Goal: Information Seeking & Learning: Check status

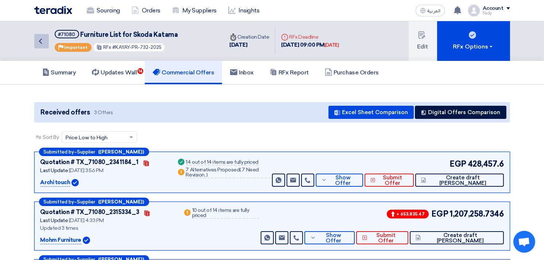
click at [37, 40] on icon "Back" at bounding box center [40, 41] width 9 height 9
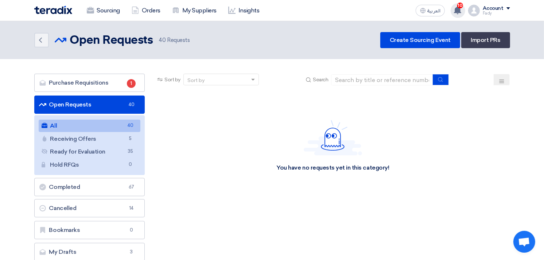
click at [460, 8] on use at bounding box center [457, 10] width 7 height 8
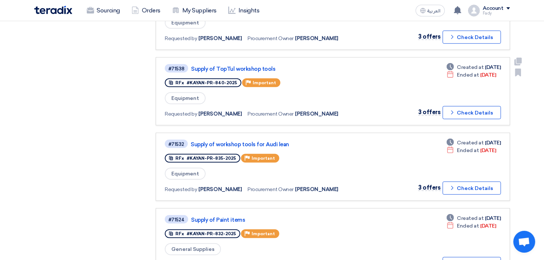
scroll to position [567, 0]
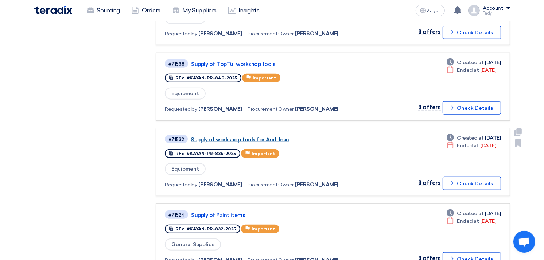
click at [272, 136] on link "Supply of workshop tools for Audi lean" at bounding box center [282, 139] width 182 height 7
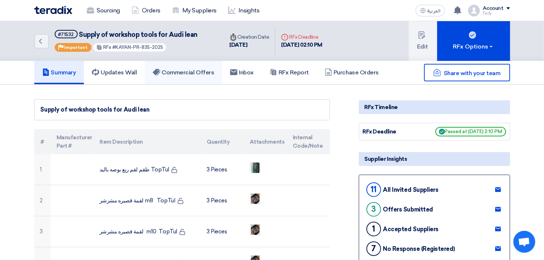
click at [180, 63] on link "Commercial Offers" at bounding box center [183, 72] width 77 height 23
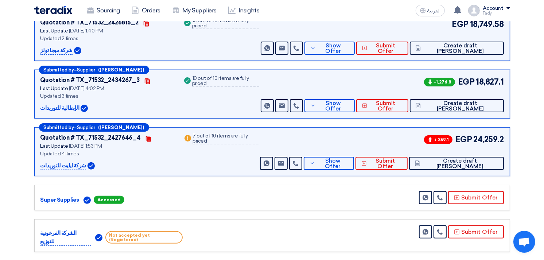
scroll to position [162, 0]
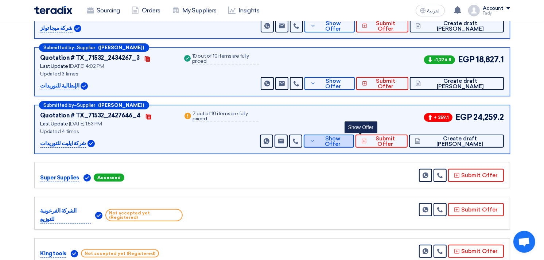
click at [348, 140] on span "Show Offer" at bounding box center [332, 141] width 31 height 11
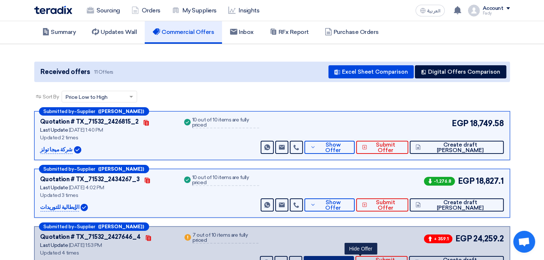
scroll to position [0, 0]
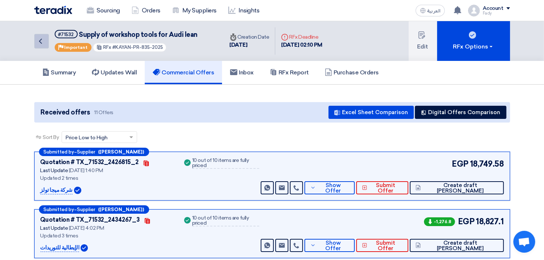
click at [41, 42] on icon "Back" at bounding box center [40, 41] width 9 height 9
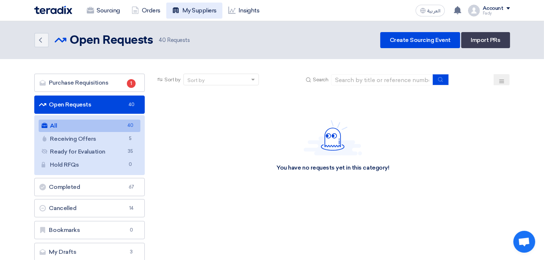
click at [201, 8] on link "My Suppliers" at bounding box center [194, 11] width 56 height 16
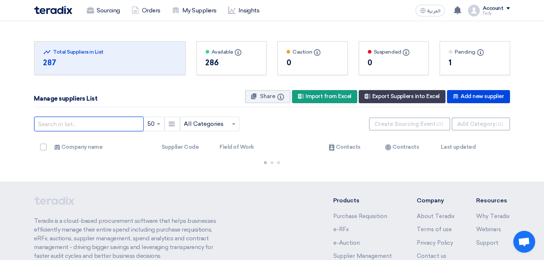
click at [101, 123] on input "text" at bounding box center [88, 124] width 109 height 15
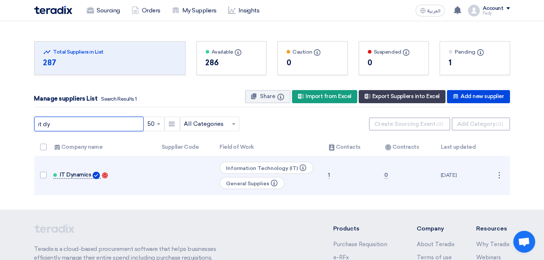
type input "it dy"
click at [71, 176] on span "IT Dynamics" at bounding box center [76, 175] width 32 height 6
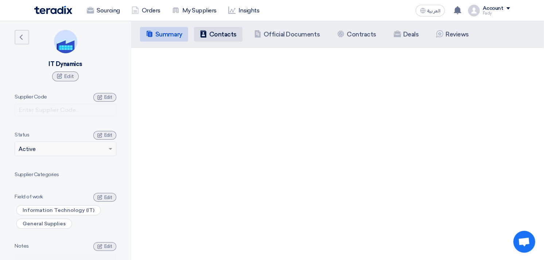
click at [229, 36] on h5 "Contacts" at bounding box center [222, 34] width 27 height 7
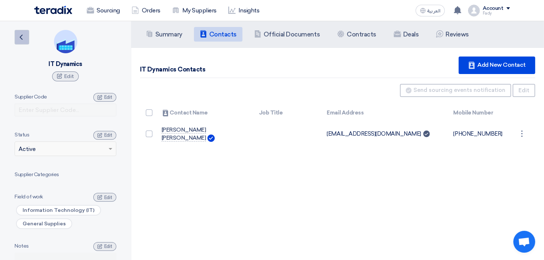
click at [21, 36] on use at bounding box center [21, 37] width 3 height 5
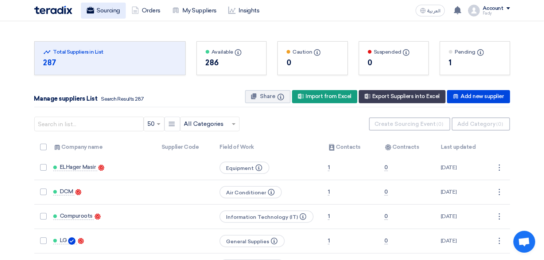
click at [101, 8] on link "Sourcing" at bounding box center [103, 11] width 45 height 16
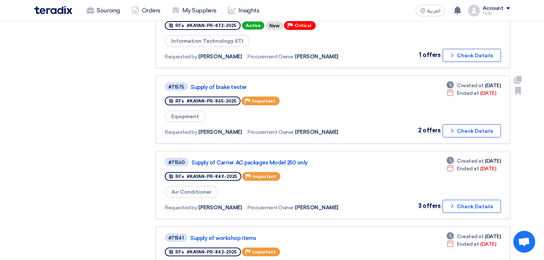
scroll to position [243, 0]
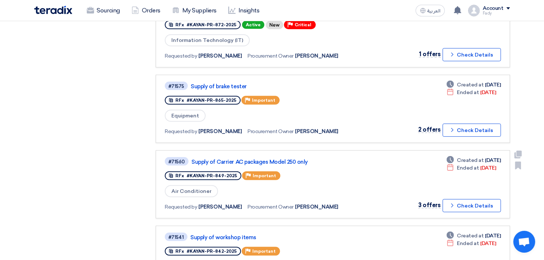
click at [289, 156] on div "#71560 Supply of Carrier AC packages Model 250 only" at bounding box center [270, 161] width 210 height 10
click at [289, 159] on link "Supply of Carrier AC packages Model 250 only" at bounding box center [282, 162] width 182 height 7
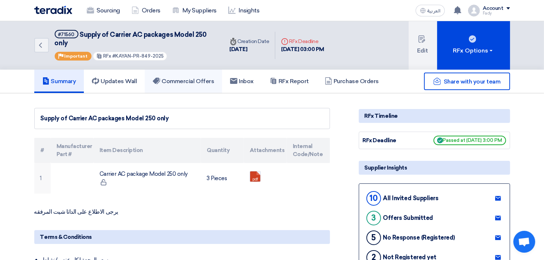
click at [201, 79] on h5 "Commercial Offers" at bounding box center [183, 81] width 61 height 7
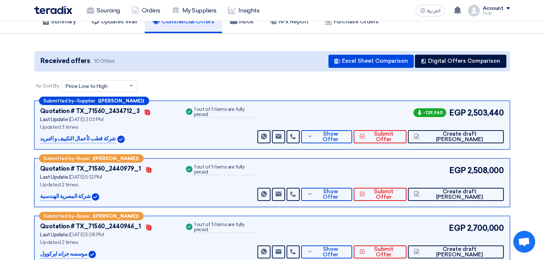
scroll to position [81, 0]
